Goal: Information Seeking & Learning: Learn about a topic

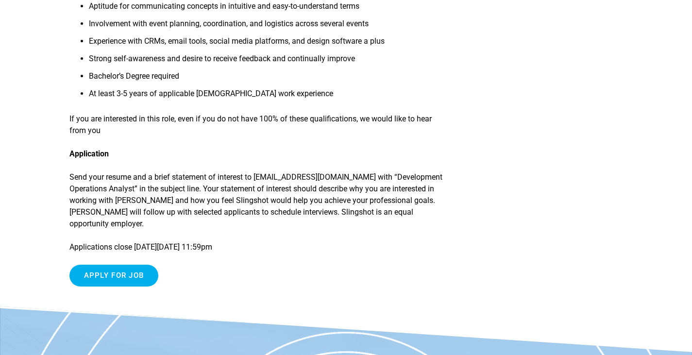
scroll to position [257, 0]
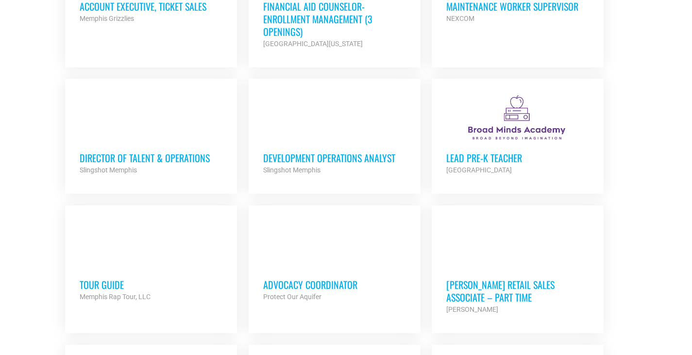
scroll to position [680, 0]
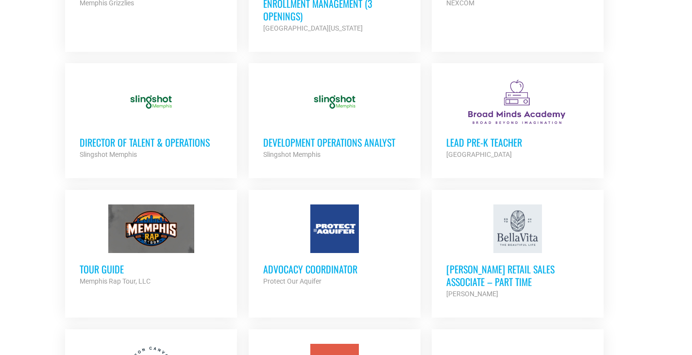
click at [316, 126] on div "Development Operations Analyst Slingshot Memphis Partner Org" at bounding box center [334, 143] width 143 height 34
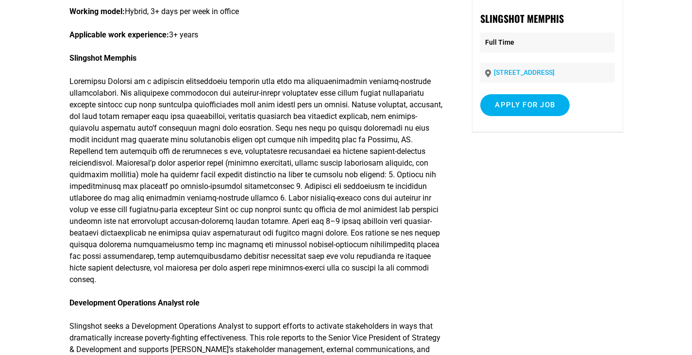
scroll to position [97, 0]
